Goal: Information Seeking & Learning: Find specific fact

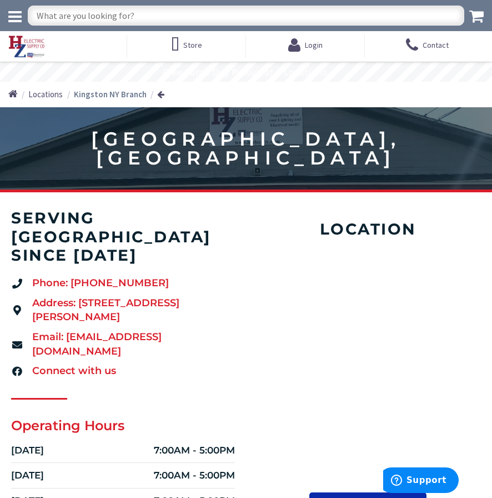
click at [119, 16] on input "text" at bounding box center [246, 16] width 437 height 20
type input "optic cable"
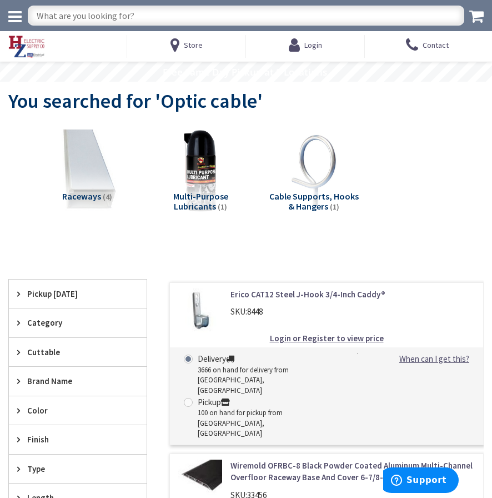
click at [92, 11] on input "text" at bounding box center [246, 16] width 437 height 20
type input "r"
type input "fiber optic"
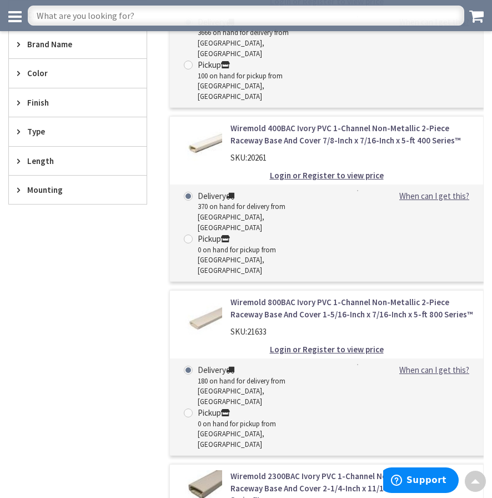
scroll to position [307, 0]
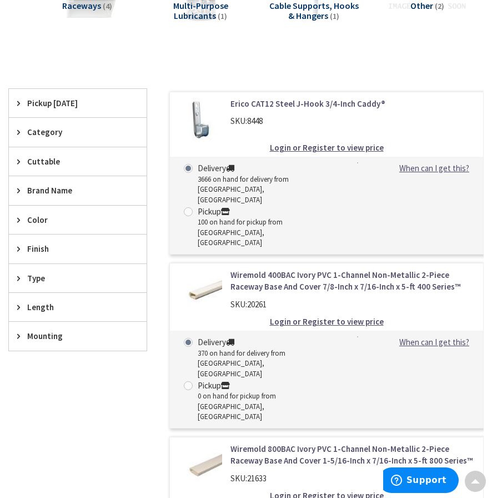
scroll to position [0, 0]
